Goal: Information Seeking & Learning: Compare options

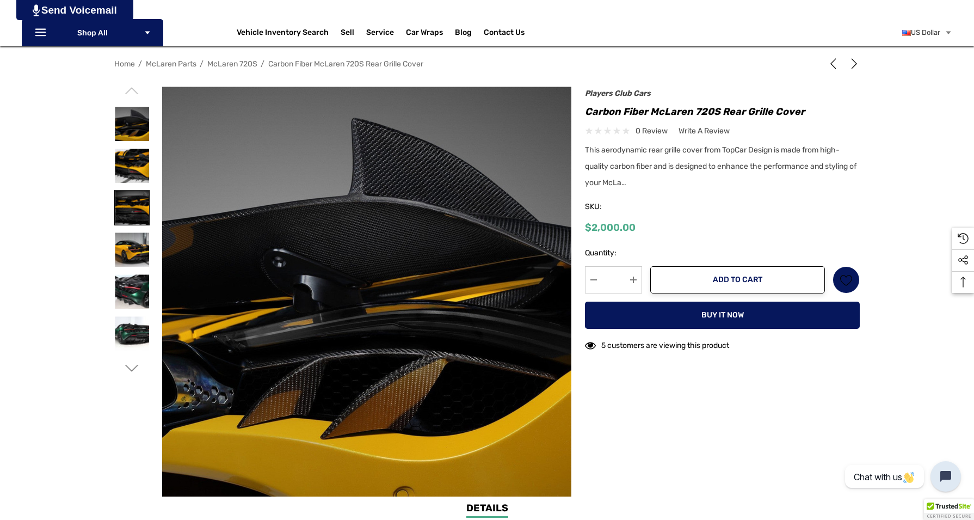
click at [138, 212] on img at bounding box center [132, 208] width 34 height 34
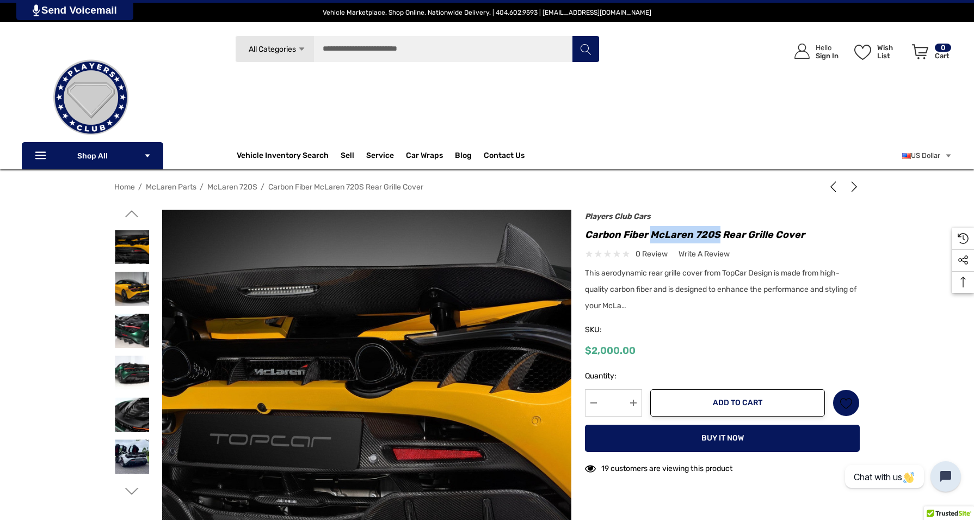
drag, startPoint x: 653, startPoint y: 235, endPoint x: 718, endPoint y: 233, distance: 64.8
click at [718, 233] on h1 "Carbon Fiber McLaren 720S Rear Grille Cover" at bounding box center [722, 234] width 275 height 17
copy h1 "McLaren 720S"
click at [417, 47] on input "Search" at bounding box center [417, 48] width 365 height 27
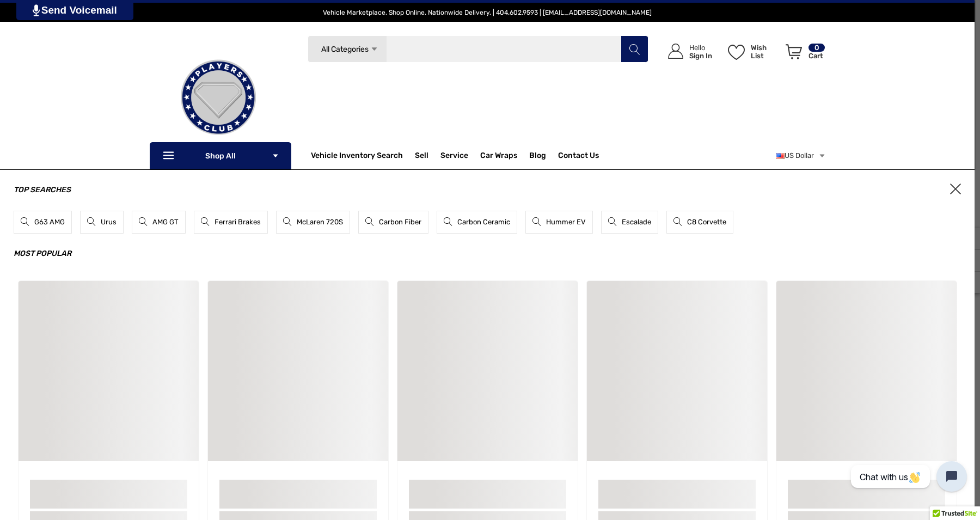
paste input "**********"
type input "**********"
click at [634, 49] on button "Search" at bounding box center [634, 48] width 27 height 27
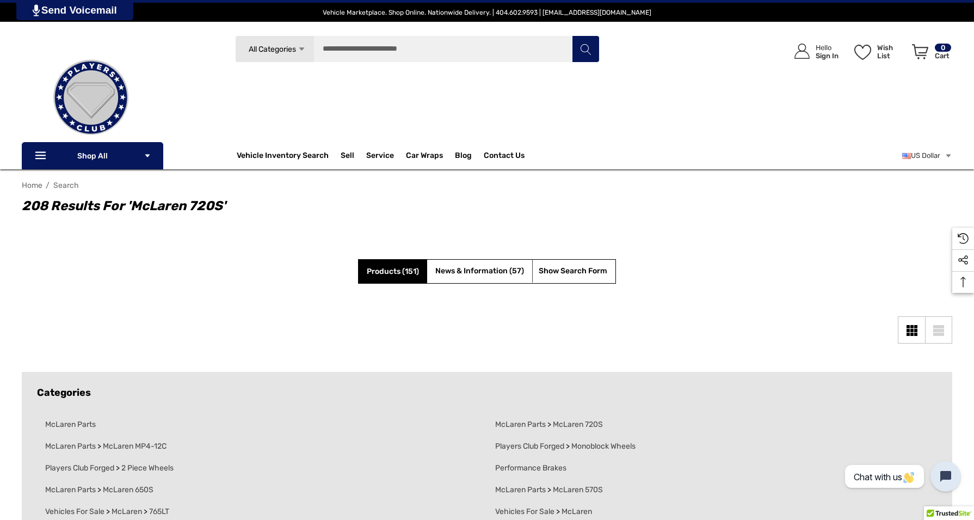
click at [387, 271] on span "Products (151)" at bounding box center [393, 271] width 52 height 9
click at [481, 53] on input "Search" at bounding box center [417, 48] width 365 height 27
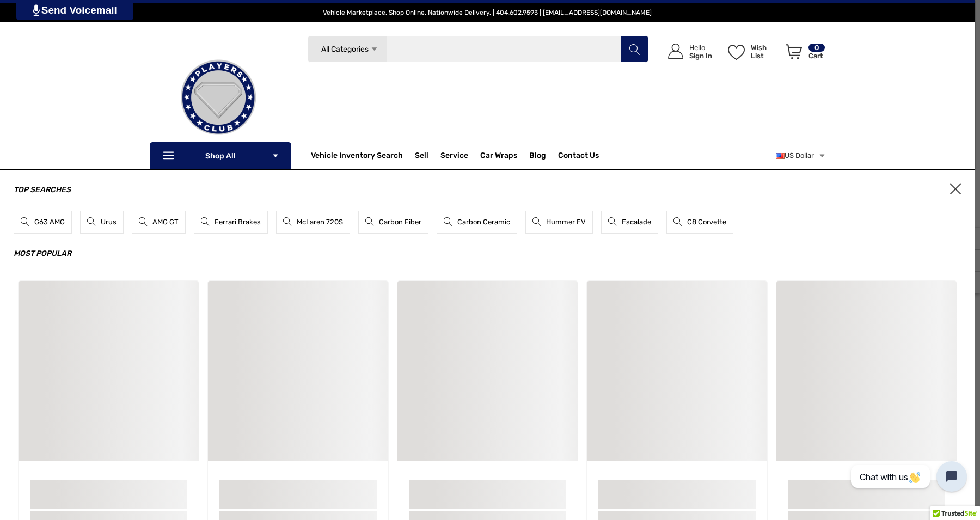
paste input "**********"
type input "**********"
click at [630, 41] on button "Search" at bounding box center [634, 48] width 27 height 27
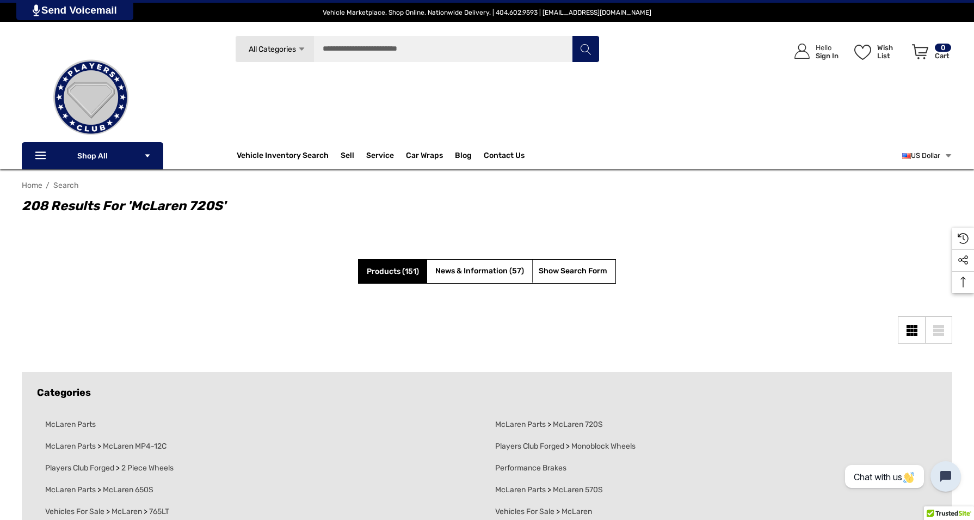
click at [931, 158] on link "US Dollar" at bounding box center [928, 156] width 50 height 22
click at [804, 125] on div "Icon User Account Icon User Account Hello Sign In Wish List Wish List Wish List…" at bounding box center [803, 93] width 298 height 117
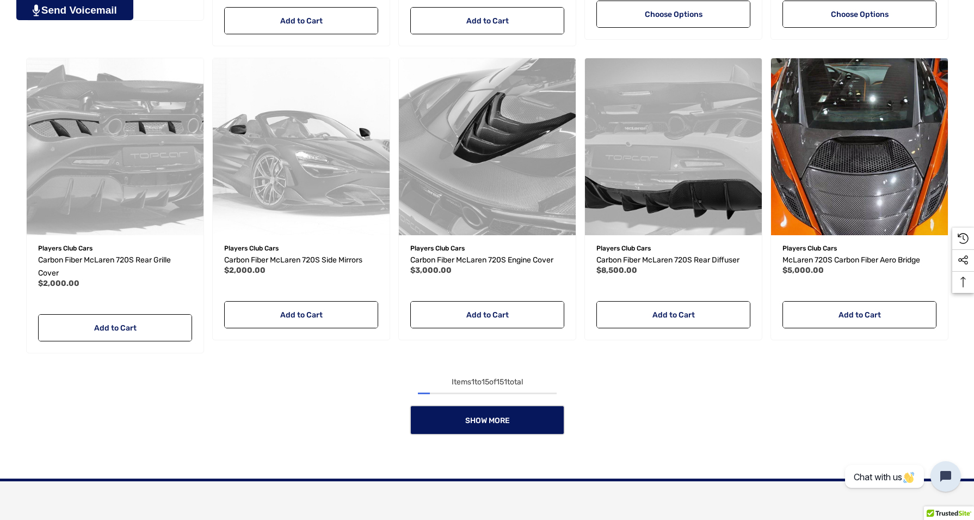
scroll to position [1180, 0]
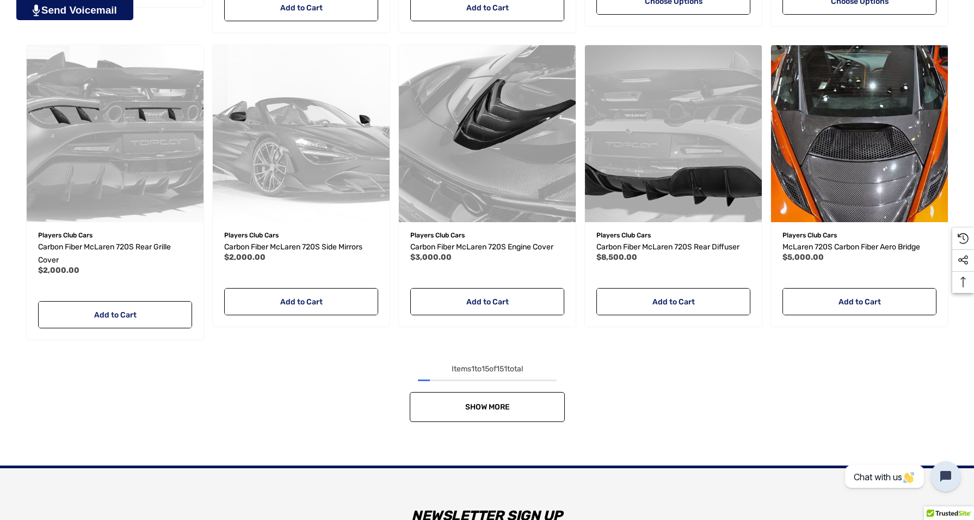
click at [491, 402] on span "Show More" at bounding box center [487, 406] width 45 height 9
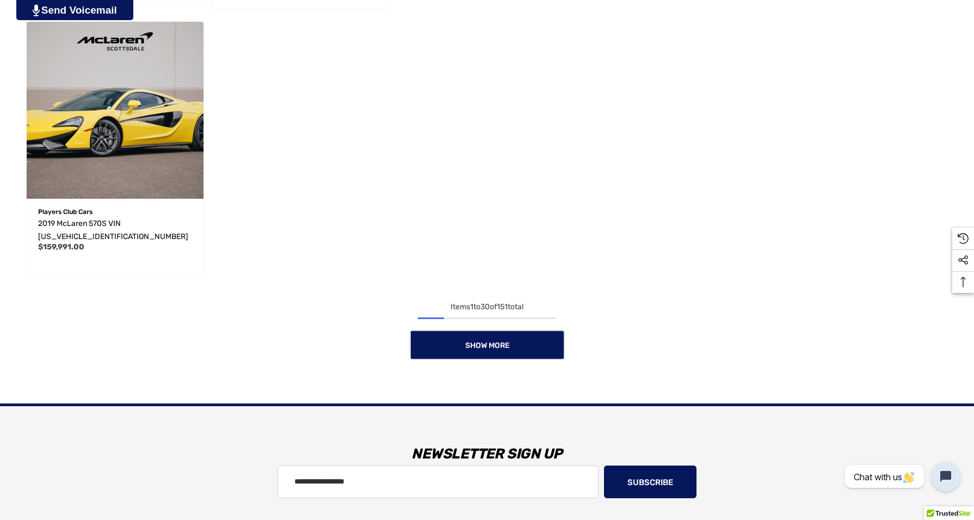
scroll to position [2424, 0]
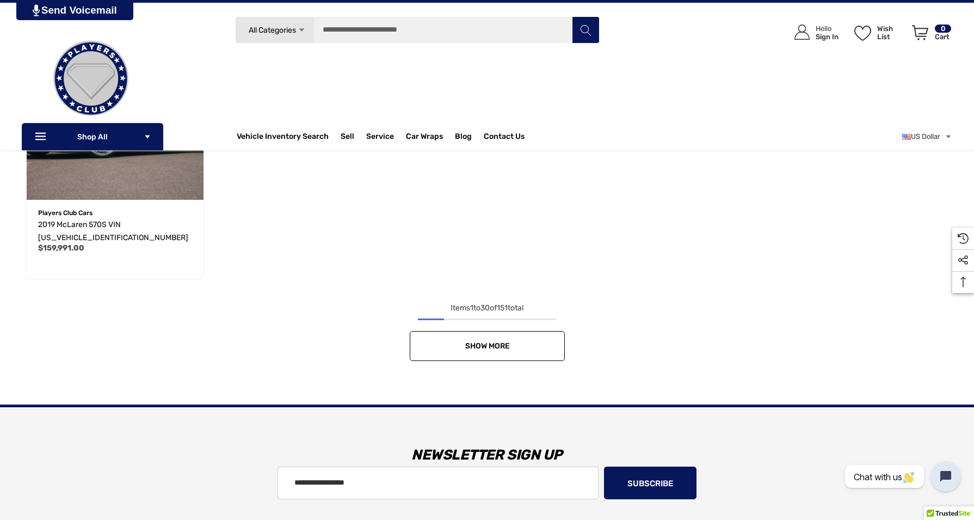
click at [529, 336] on link "Show More" at bounding box center [487, 346] width 155 height 30
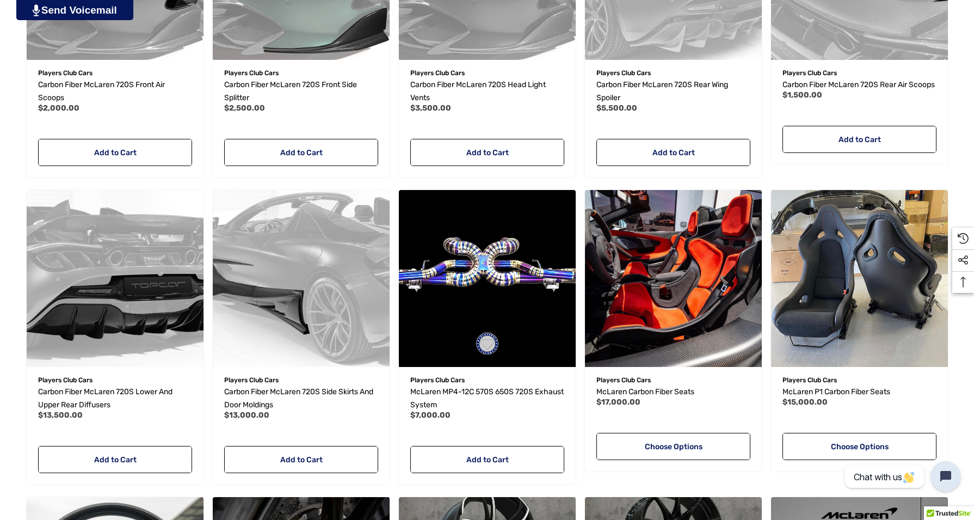
scroll to position [1653, 0]
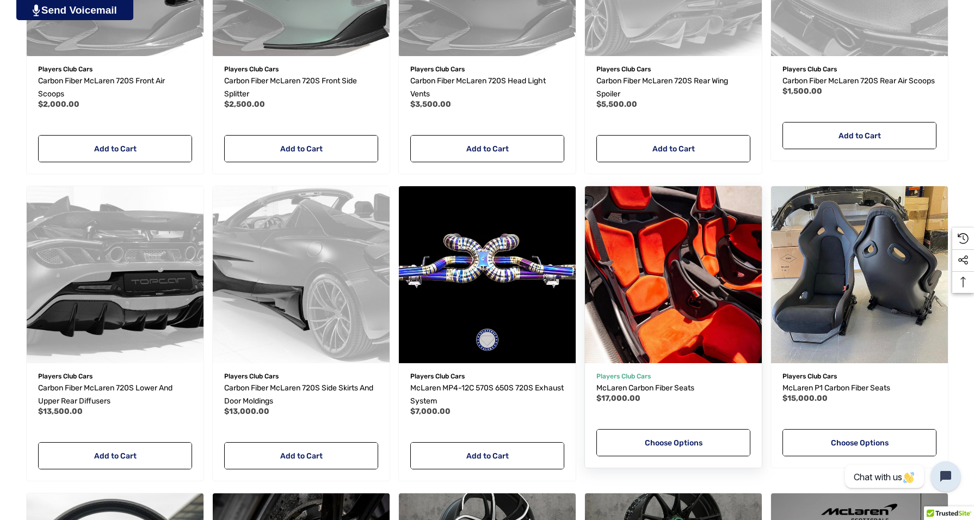
click at [669, 265] on img "McLaren Carbon Fiber Seats,$17,000.00\a" at bounding box center [673, 274] width 195 height 195
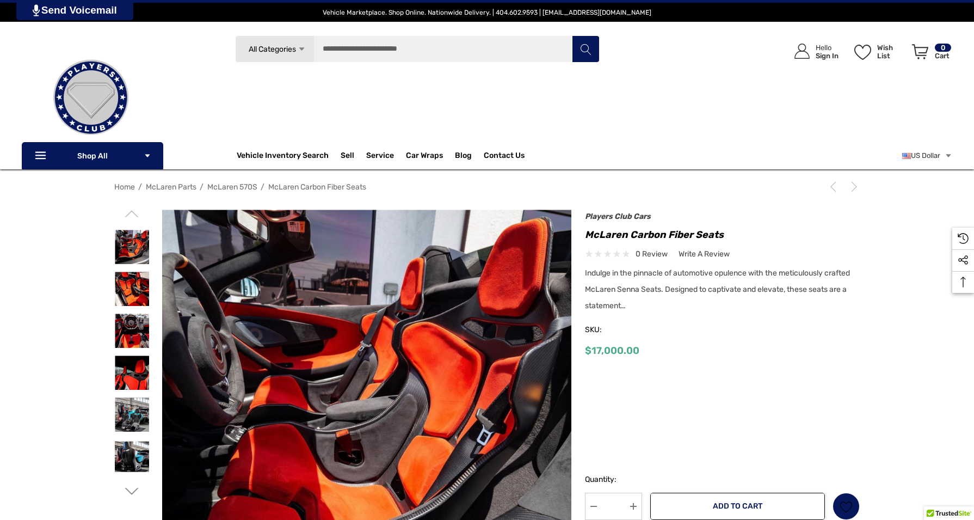
scroll to position [157, 0]
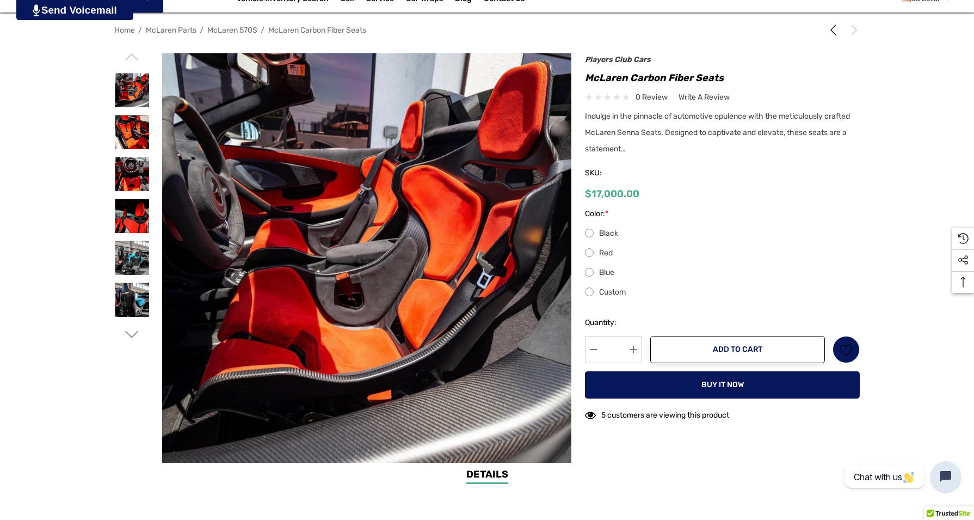
click at [608, 253] on label "Red" at bounding box center [722, 253] width 275 height 13
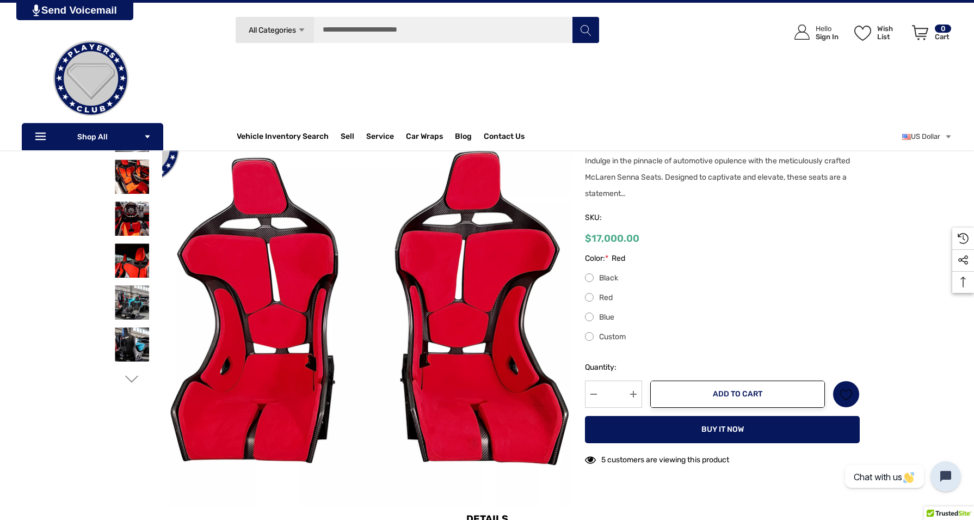
scroll to position [122, 0]
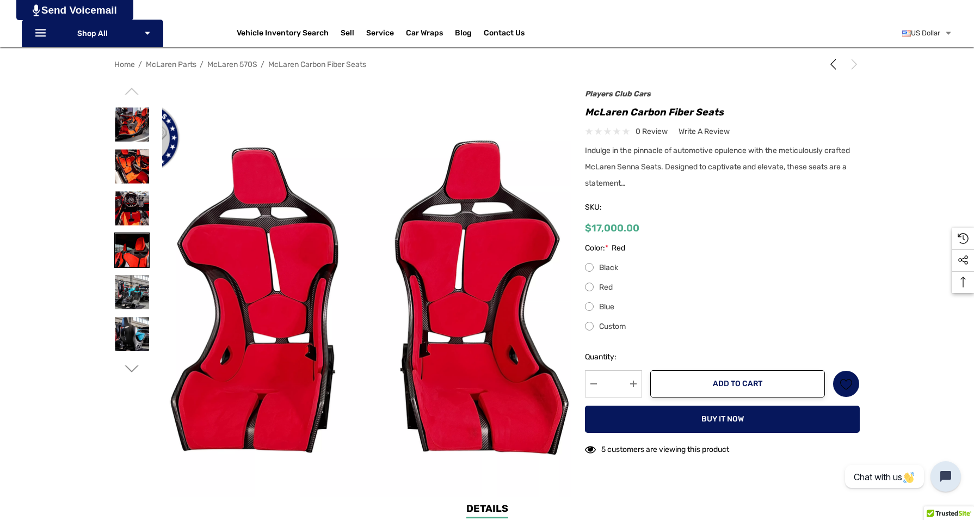
click at [138, 262] on img at bounding box center [132, 250] width 34 height 34
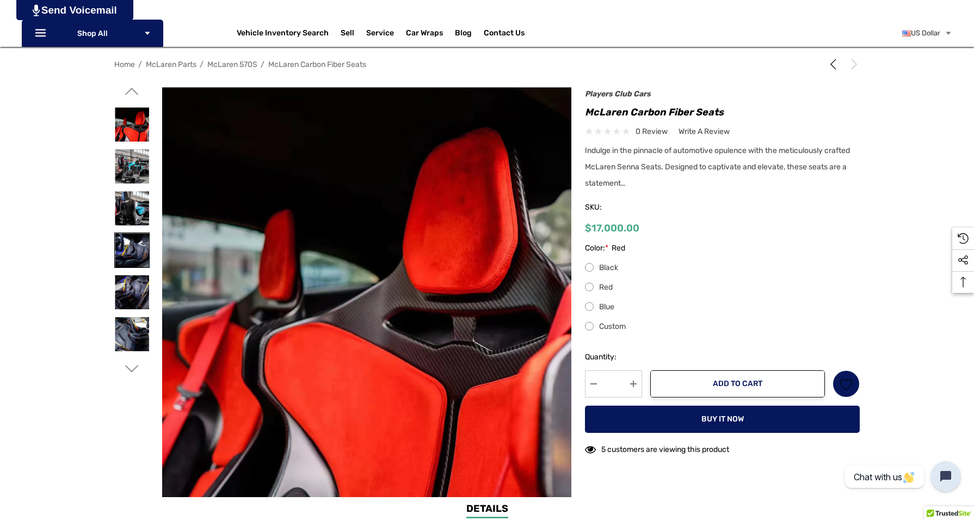
scroll to position [0, 0]
click at [134, 289] on img at bounding box center [132, 292] width 34 height 34
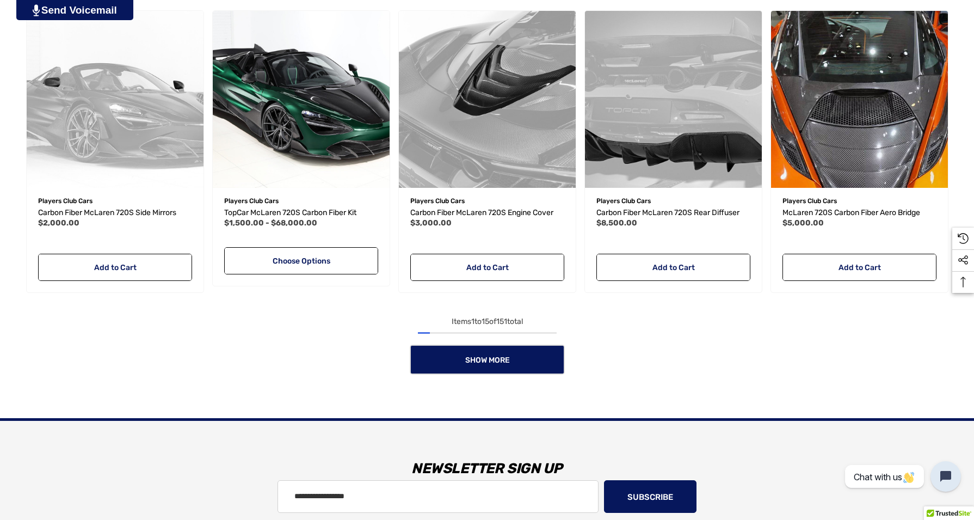
scroll to position [1217, 0]
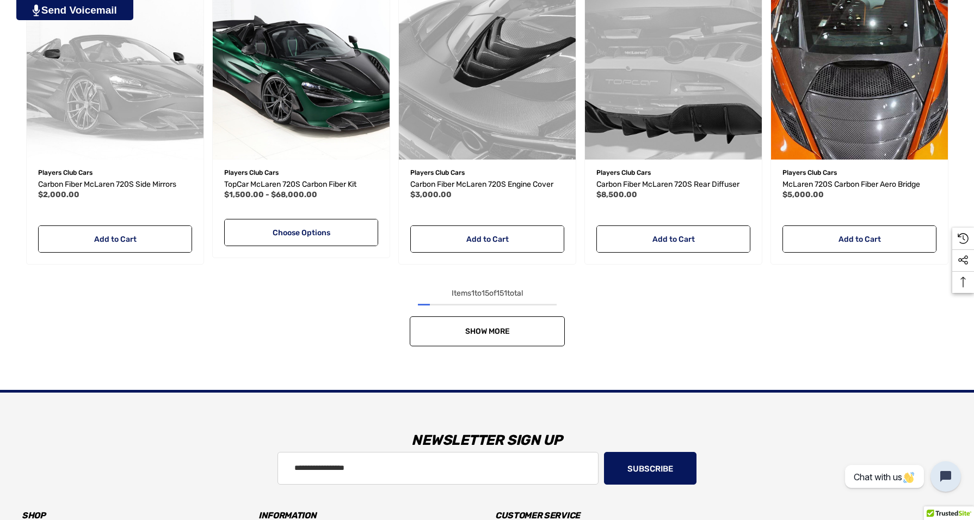
click at [543, 342] on link "Show More" at bounding box center [487, 331] width 155 height 30
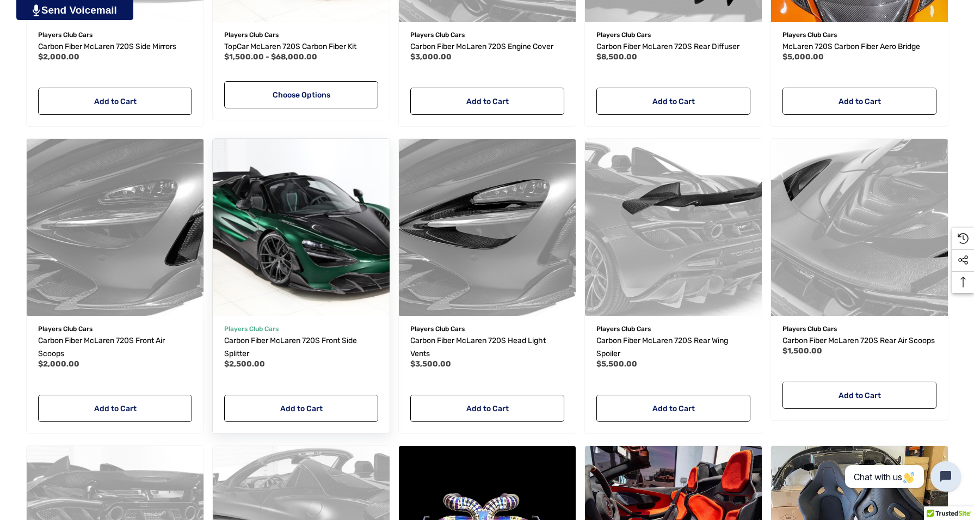
scroll to position [1363, 0]
